Goal: Information Seeking & Learning: Learn about a topic

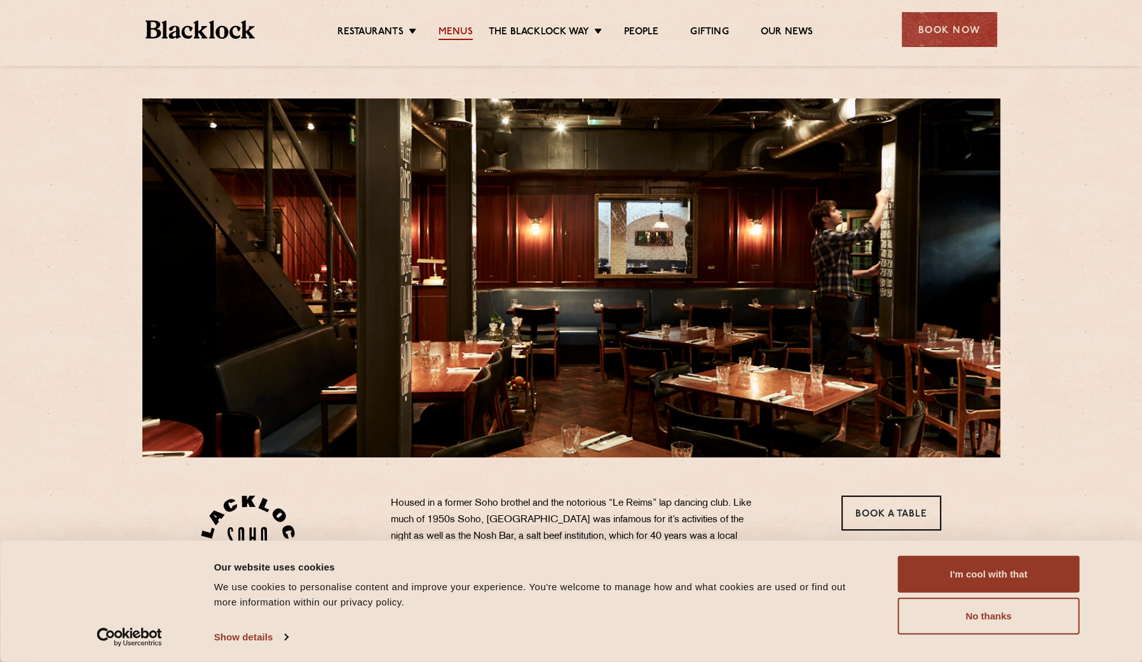
click at [452, 35] on link "Menus" at bounding box center [455, 33] width 34 height 14
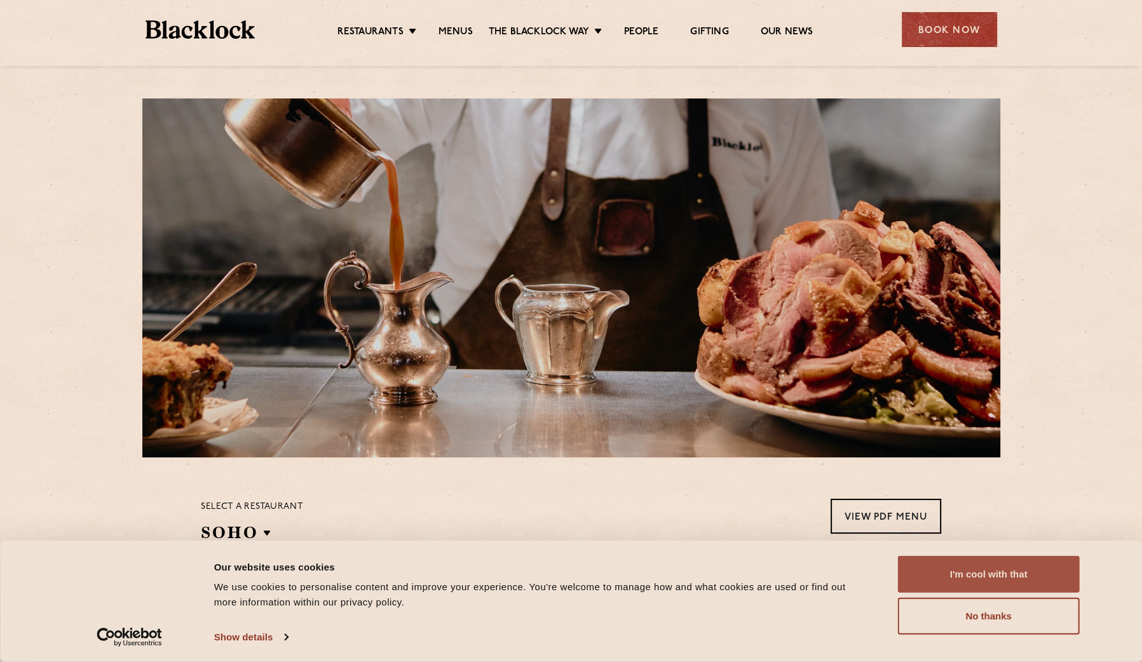
drag, startPoint x: 983, startPoint y: 567, endPoint x: 916, endPoint y: 492, distance: 99.9
click at [983, 567] on button "I'm cool with that" at bounding box center [989, 574] width 182 height 37
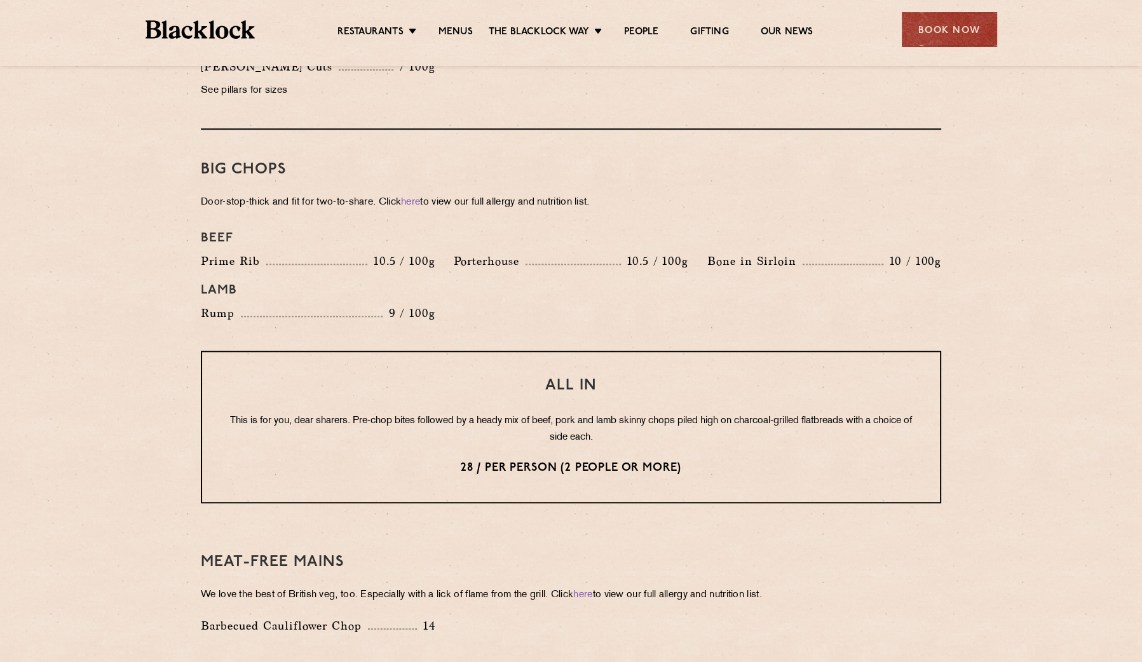
scroll to position [953, 0]
